Goal: Transaction & Acquisition: Register for event/course

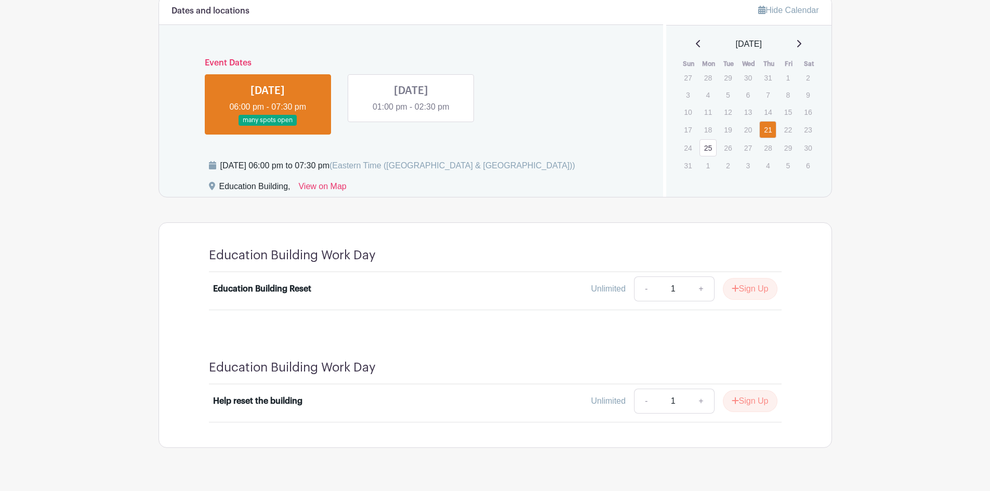
scroll to position [312, 0]
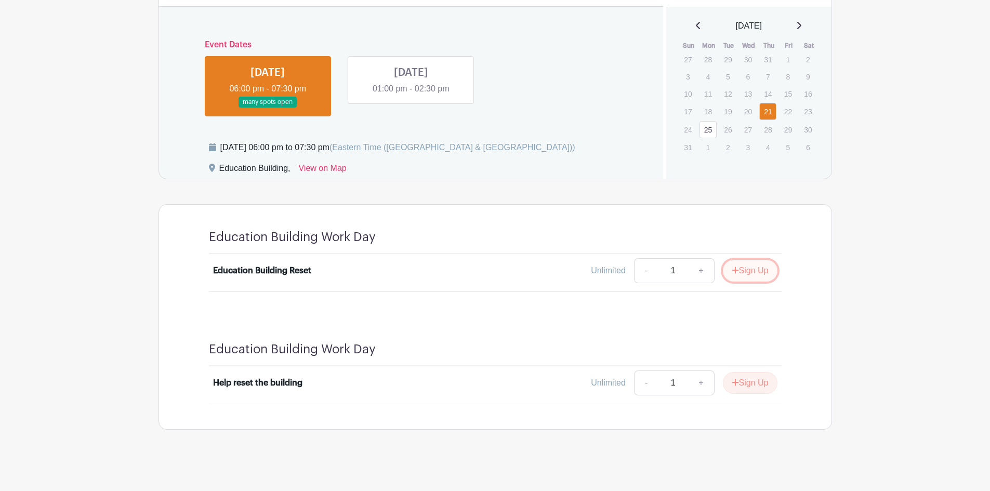
click at [749, 268] on button "Sign Up" at bounding box center [750, 271] width 55 height 22
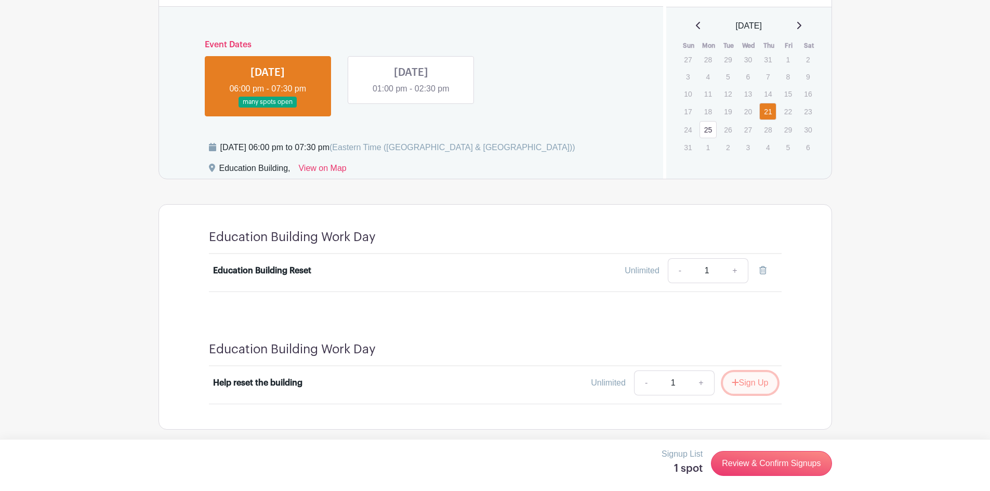
click at [754, 383] on button "Sign Up" at bounding box center [750, 383] width 55 height 22
click at [411, 95] on link at bounding box center [411, 95] width 0 height 0
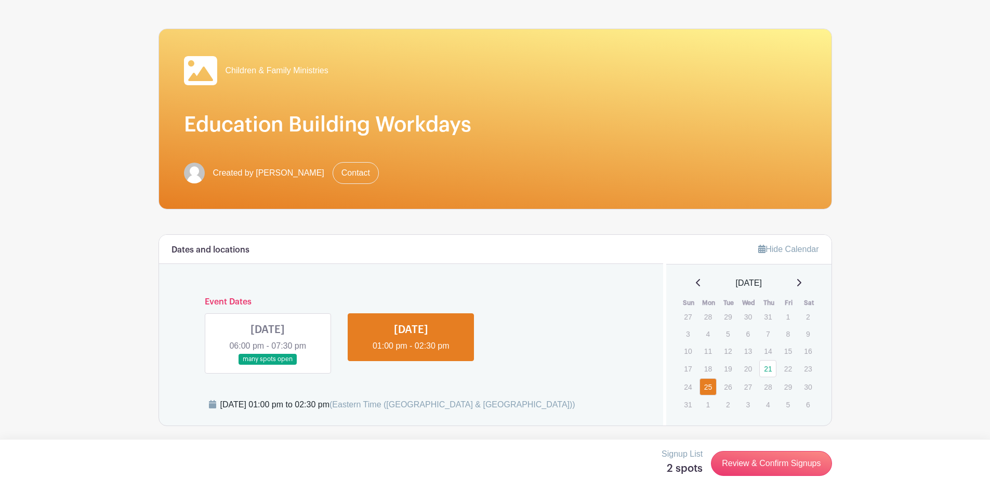
click at [268, 365] on link at bounding box center [268, 365] width 0 height 0
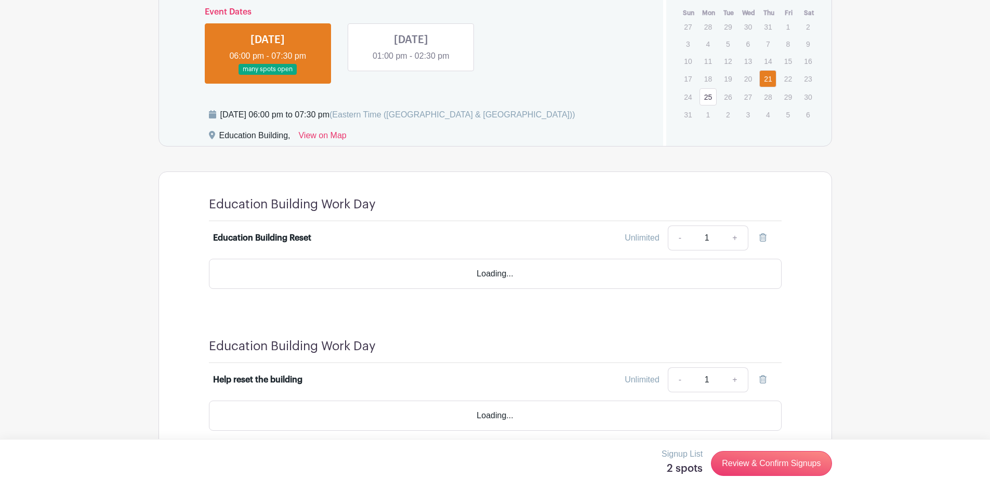
scroll to position [315, 0]
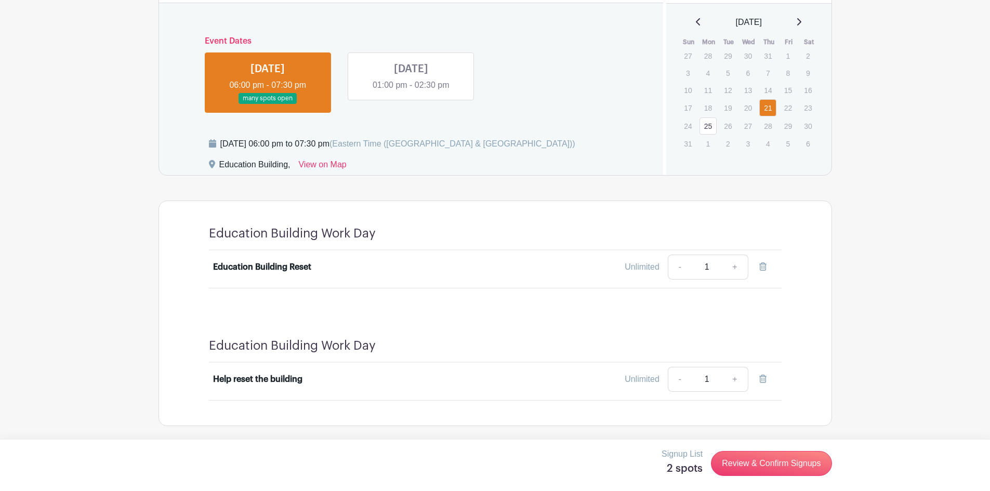
click at [411, 91] on link at bounding box center [411, 91] width 0 height 0
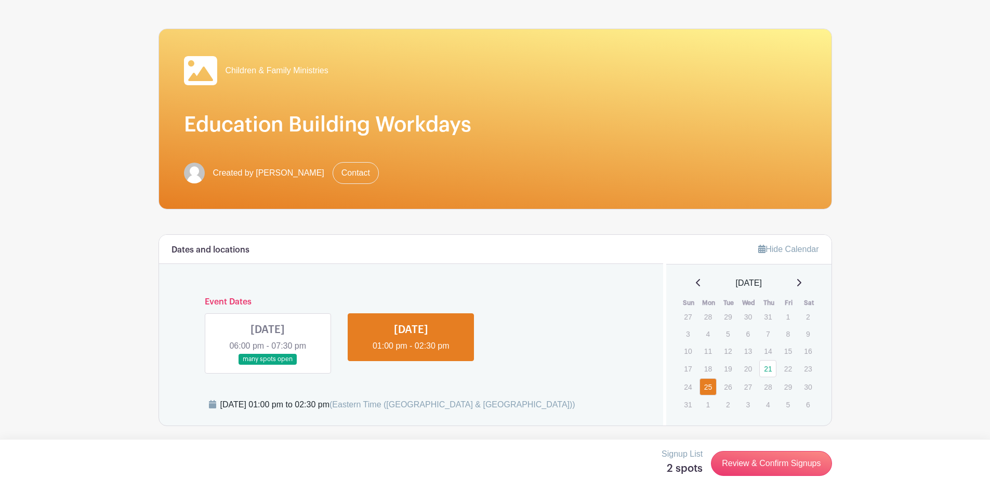
scroll to position [55, 0]
click at [268, 365] on link at bounding box center [268, 365] width 0 height 0
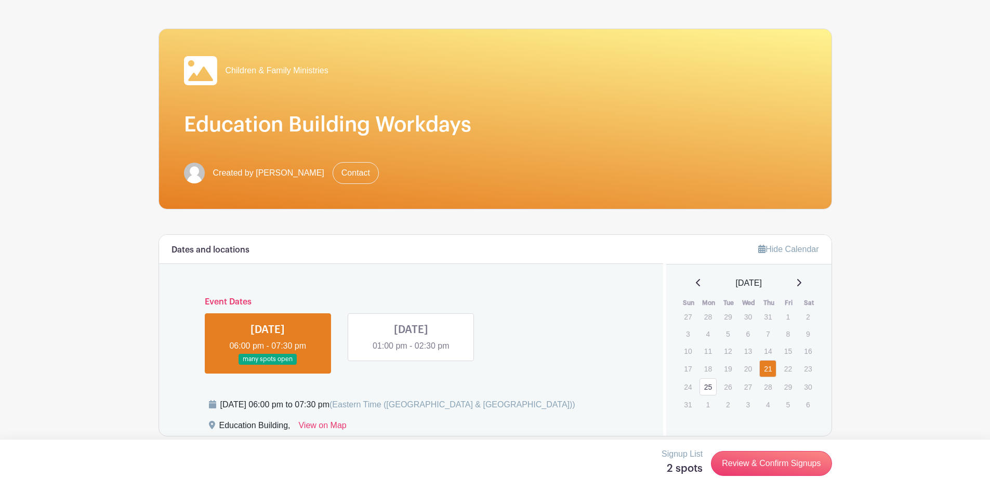
click at [268, 365] on link at bounding box center [268, 365] width 0 height 0
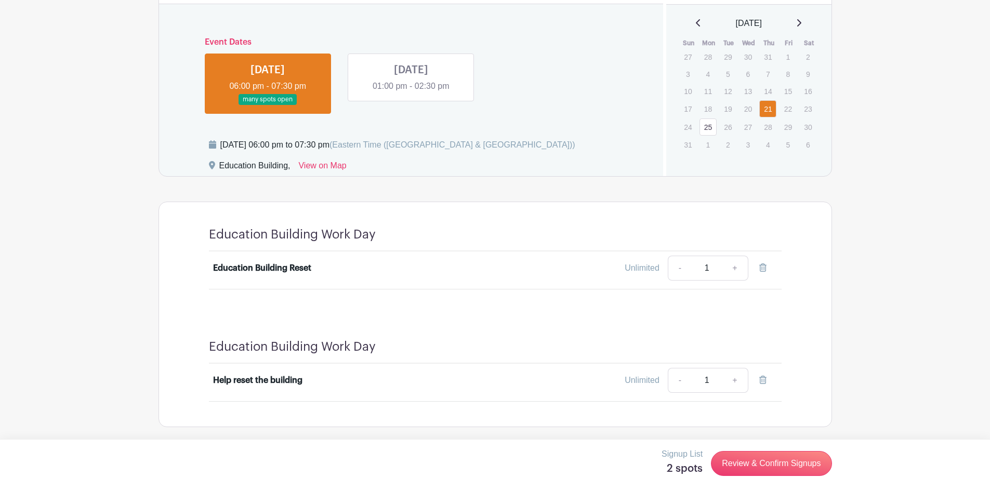
scroll to position [315, 0]
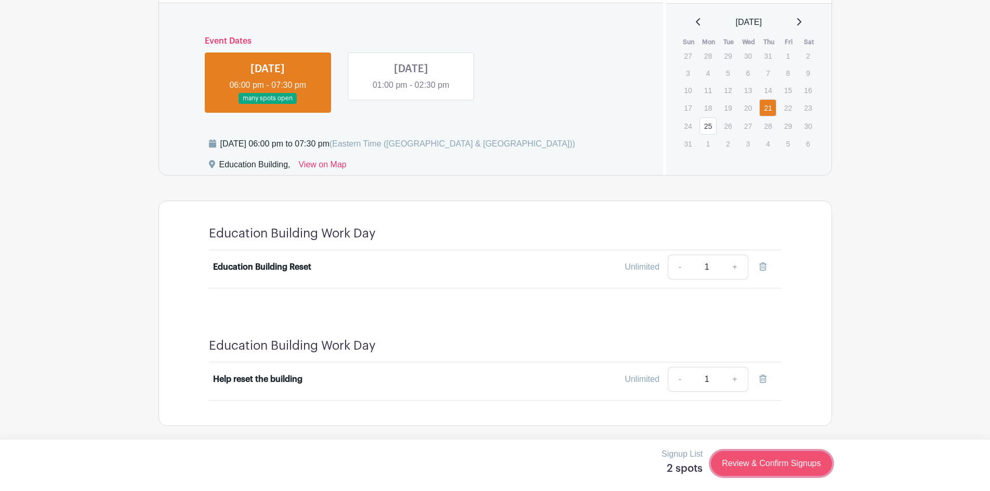
click at [767, 454] on link "Review & Confirm Signups" at bounding box center [771, 463] width 121 height 25
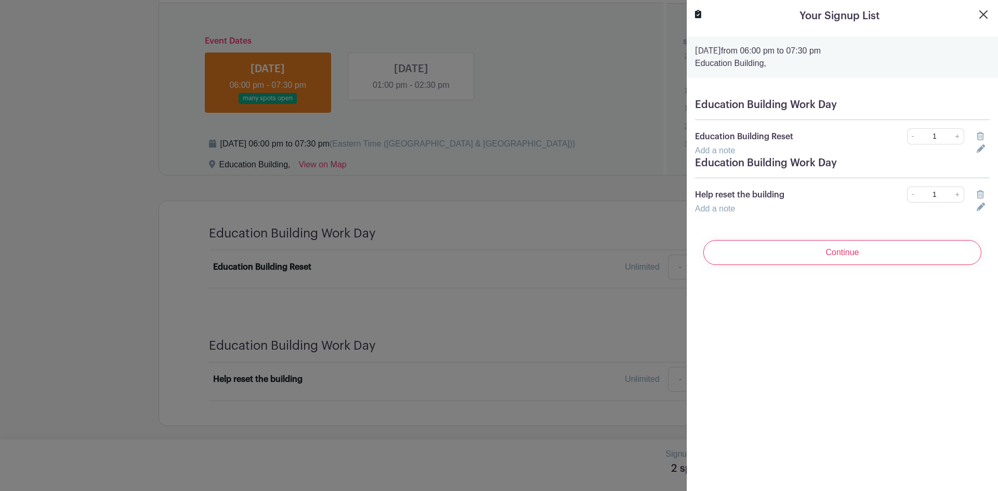
click at [982, 18] on turbo-frame "Your Signup List [DATE] 06:00 pm to 07:30 pm [GEOGRAPHIC_DATA], Education Build…" at bounding box center [841, 141] width 311 height 282
click at [977, 11] on button "Close" at bounding box center [983, 14] width 12 height 12
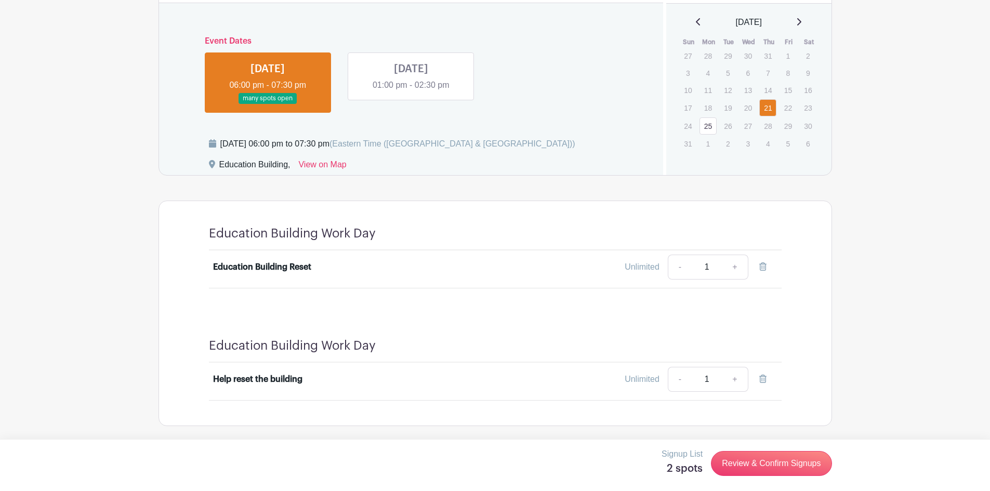
click at [411, 91] on link at bounding box center [411, 91] width 0 height 0
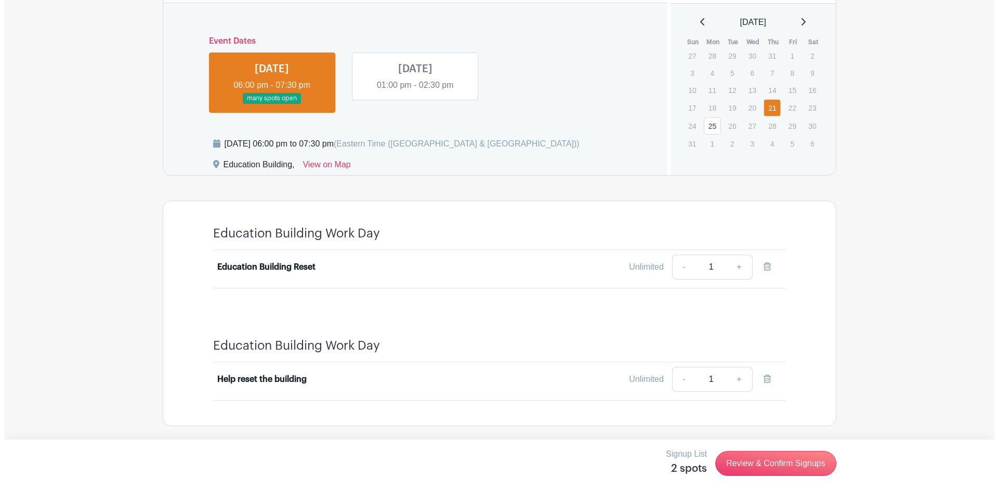
scroll to position [55, 0]
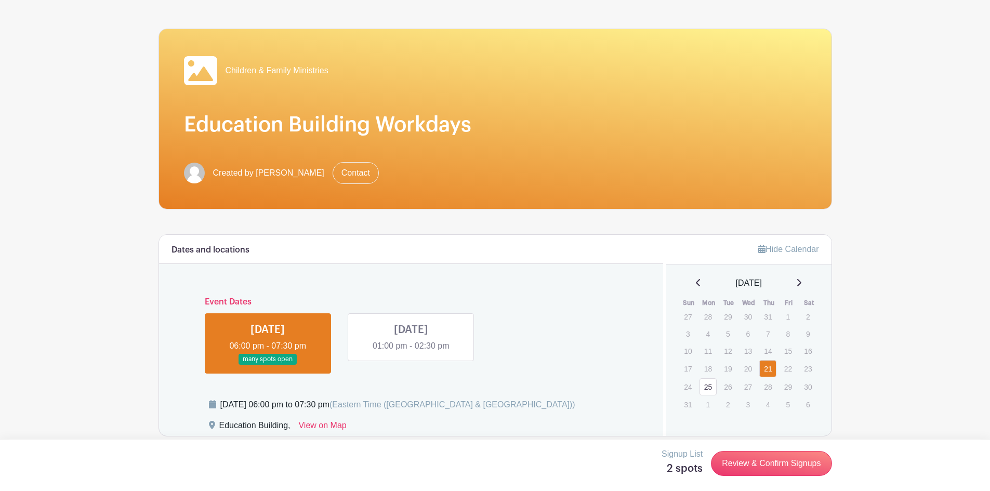
click at [416, 86] on div "Children & Family Ministries" at bounding box center [495, 70] width 623 height 33
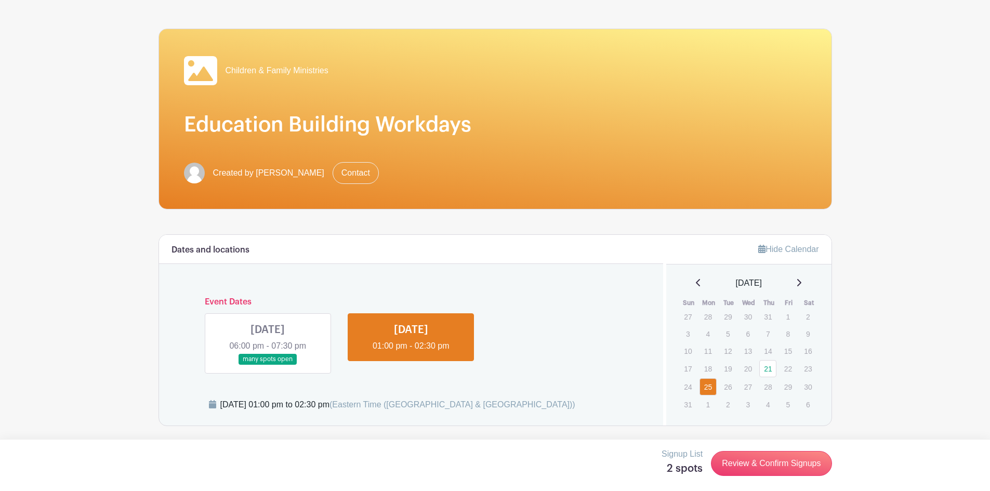
click at [268, 365] on link at bounding box center [268, 365] width 0 height 0
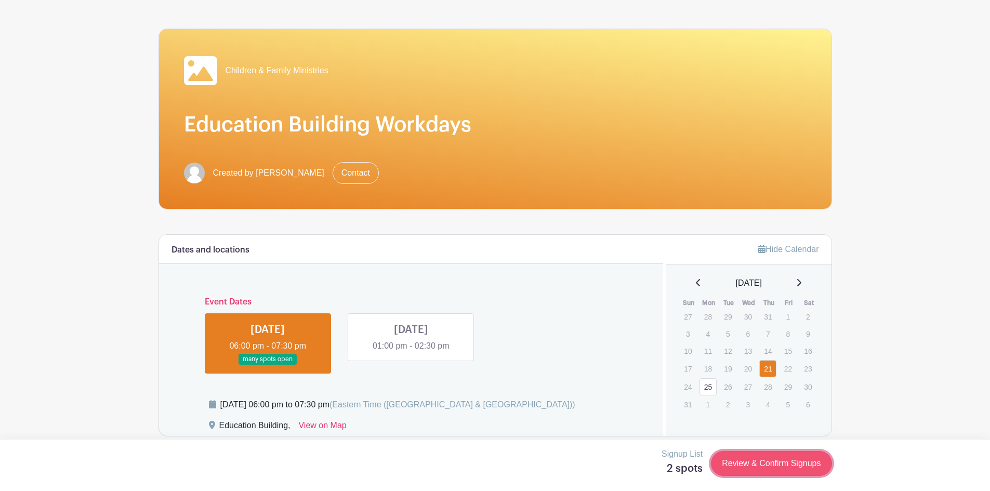
click at [773, 463] on link "Review & Confirm Signups" at bounding box center [771, 463] width 121 height 25
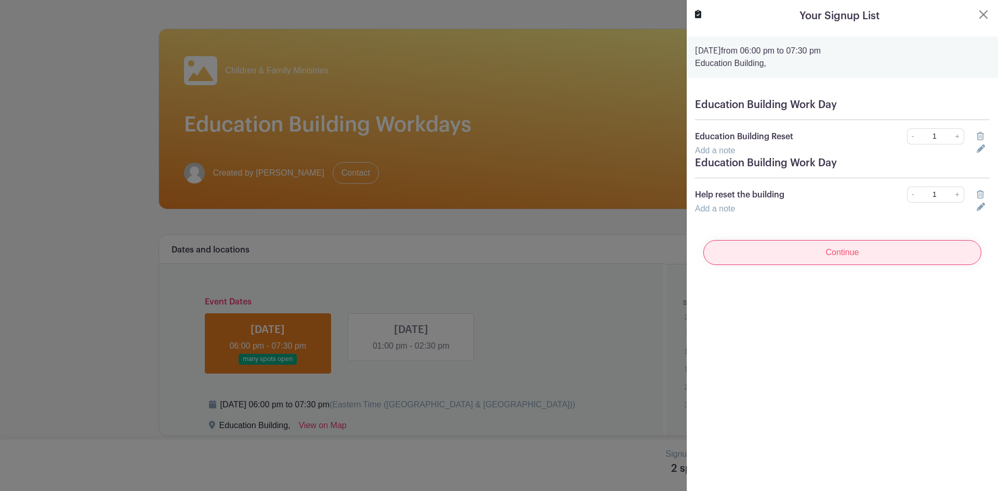
click at [833, 252] on input "Continue" at bounding box center [842, 252] width 278 height 25
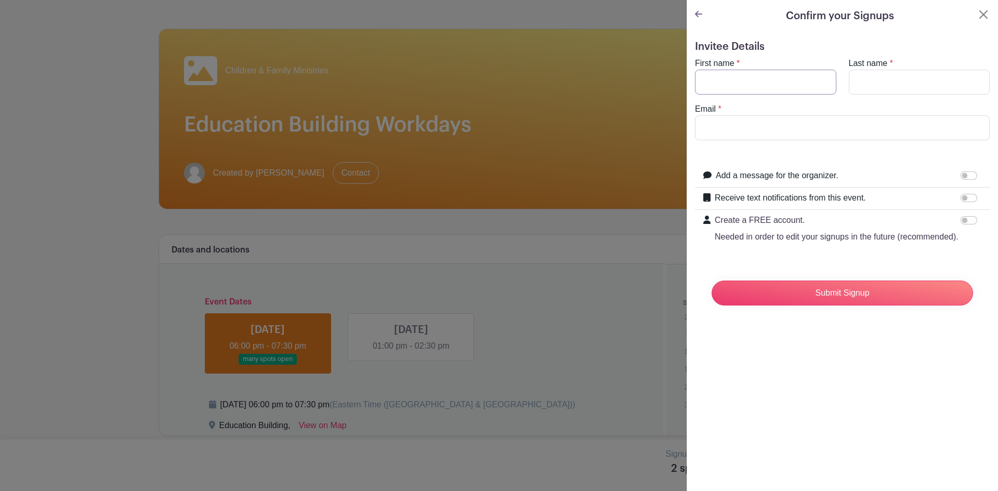
click at [763, 87] on input "First name" at bounding box center [765, 82] width 141 height 25
type input "[PERSON_NAME]"
type input "L"
type input "Kullen"
type input "[EMAIL_ADDRESS][DOMAIN_NAME]"
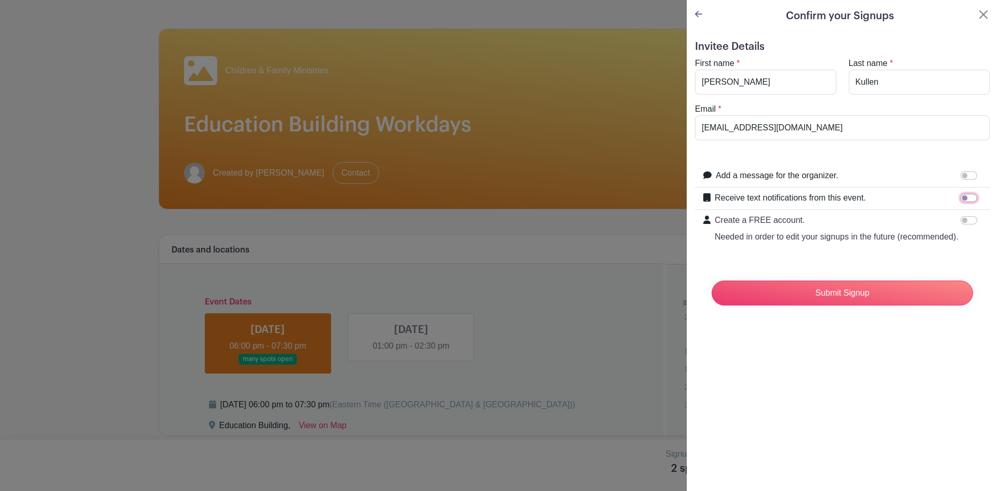
click at [963, 201] on input "Receive text notifications from this event." at bounding box center [968, 198] width 17 height 8
checkbox input "true"
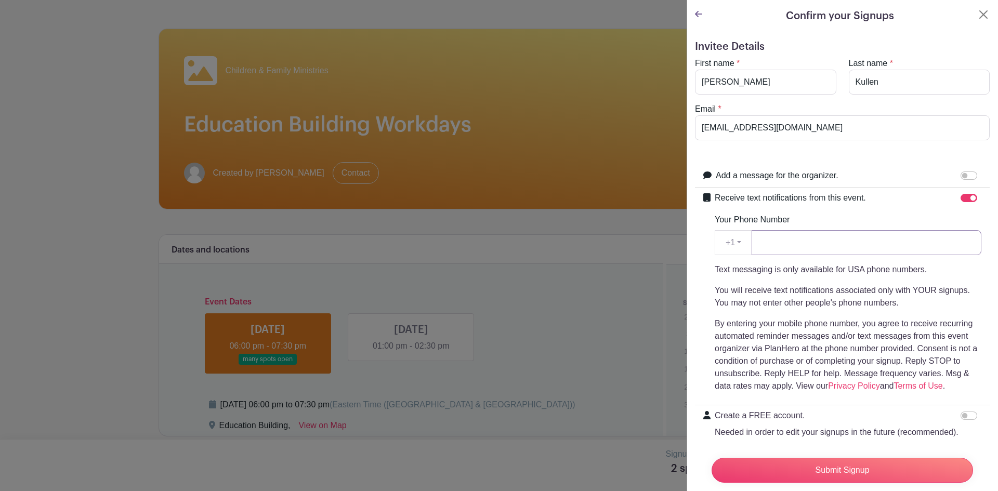
click at [867, 255] on input "Your Phone Number" at bounding box center [866, 242] width 230 height 25
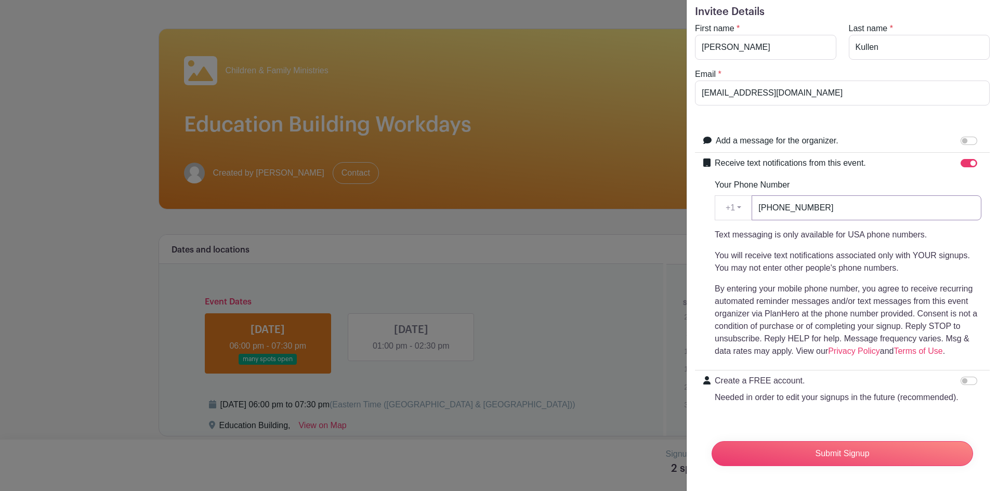
scroll to position [55, 0]
type input "[PHONE_NUMBER]"
click at [960, 377] on input "Create a FREE account. Needed in order to edit your signups in the future (reco…" at bounding box center [968, 381] width 17 height 8
checkbox input "true"
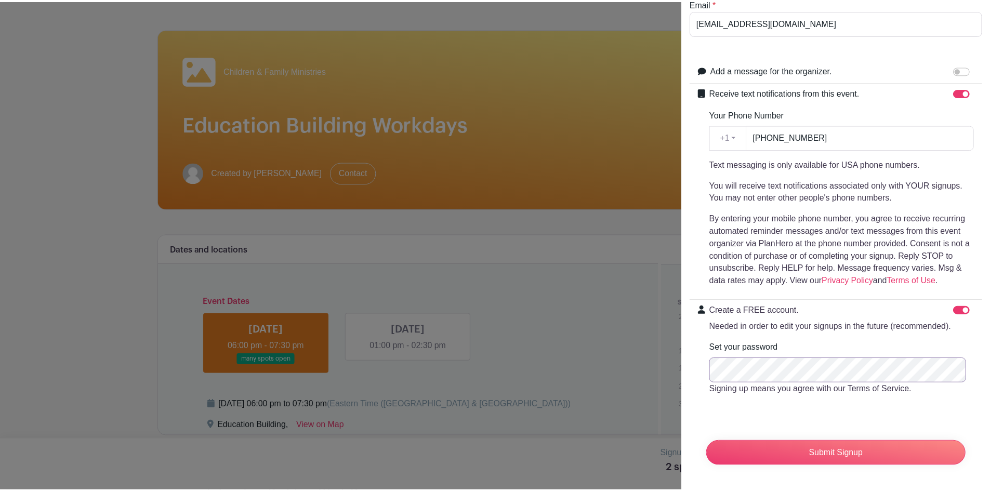
scroll to position [126, 0]
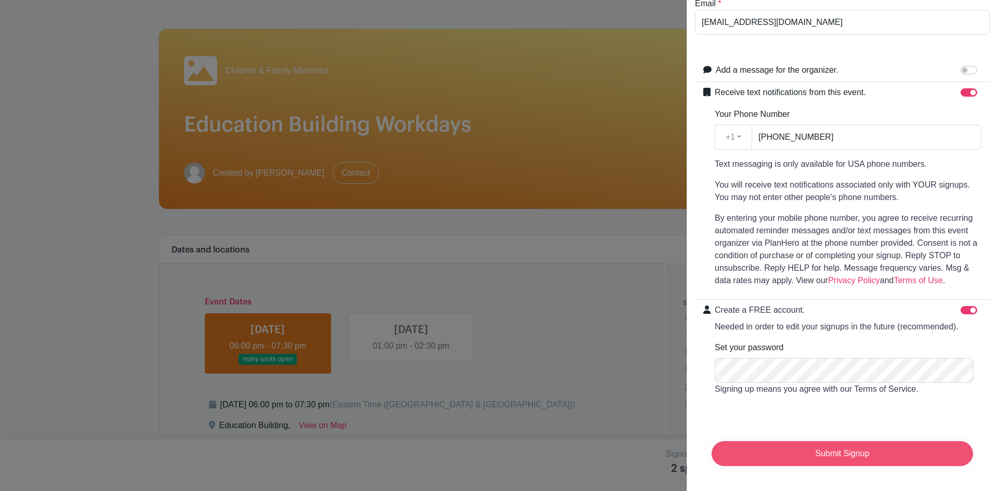
click at [809, 444] on input "Submit Signup" at bounding box center [841, 453] width 261 height 25
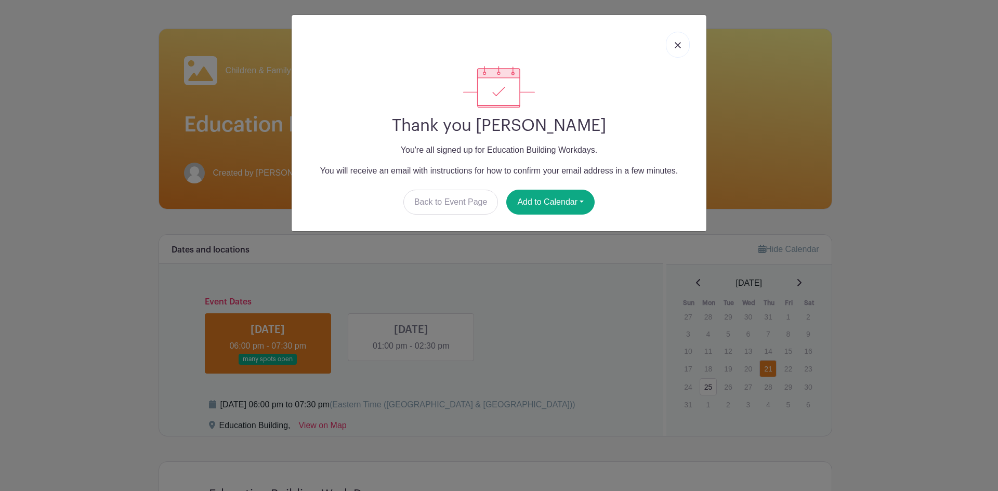
click at [677, 41] on link at bounding box center [678, 45] width 24 height 26
